Goal: Navigation & Orientation: Find specific page/section

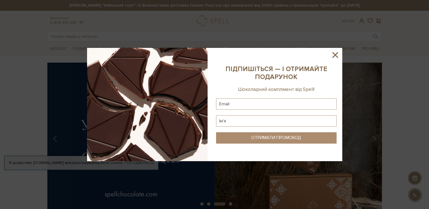
click at [336, 55] on icon at bounding box center [335, 55] width 10 height 10
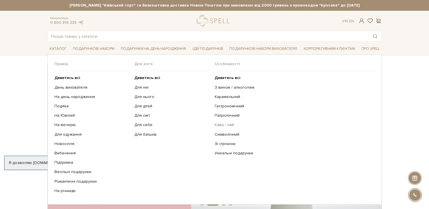
click at [218, 124] on link "Кава / чай" at bounding box center [293, 124] width 156 height 5
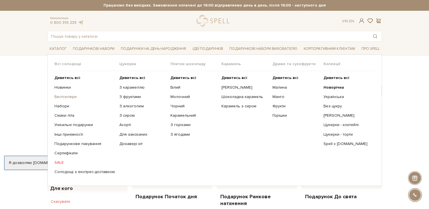
click at [61, 97] on link "Бестселери" at bounding box center [84, 96] width 61 height 5
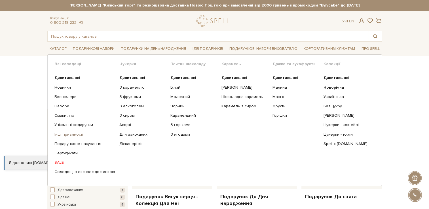
click at [68, 134] on link "Інші приємності" at bounding box center [84, 134] width 61 height 5
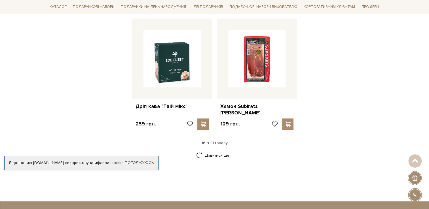
scroll to position [692, 0]
